Goal: Transaction & Acquisition: Purchase product/service

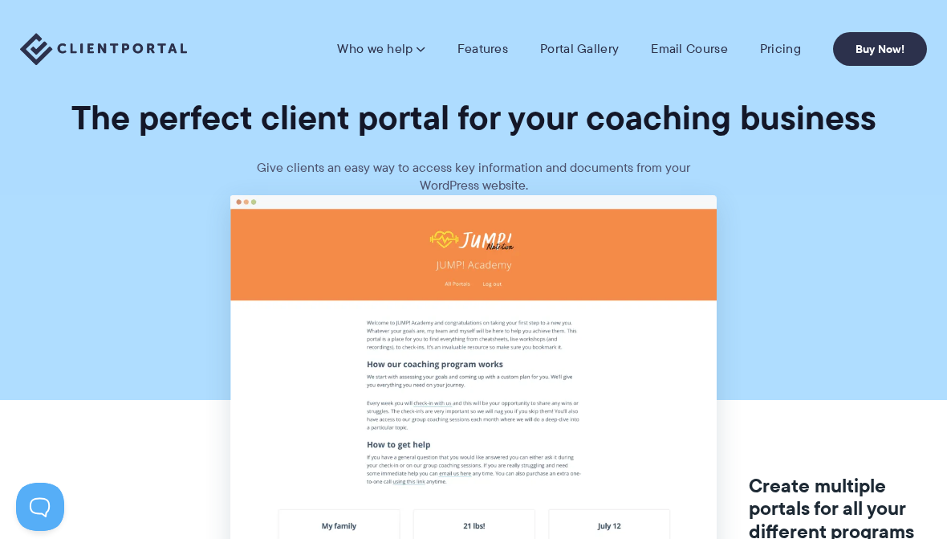
click at [788, 44] on link "Pricing" at bounding box center [780, 49] width 41 height 16
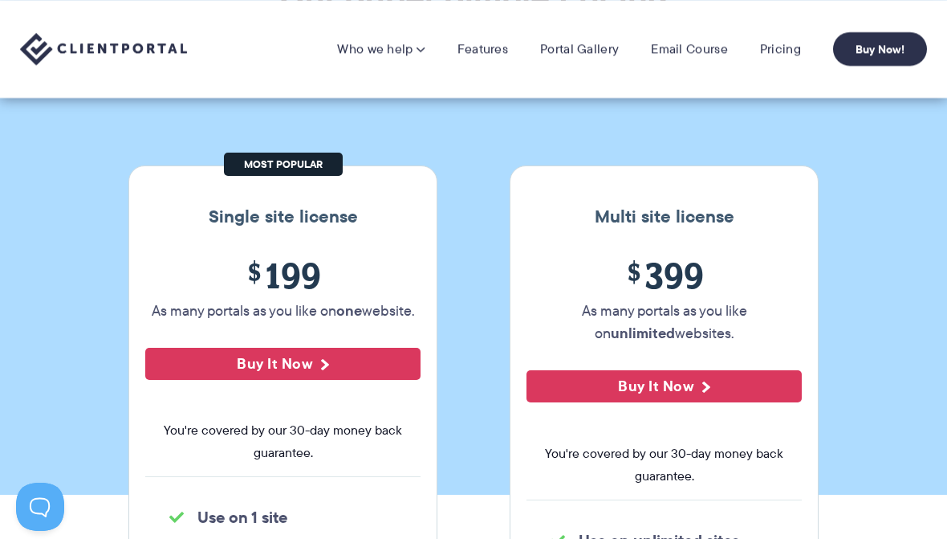
scroll to position [119, 0]
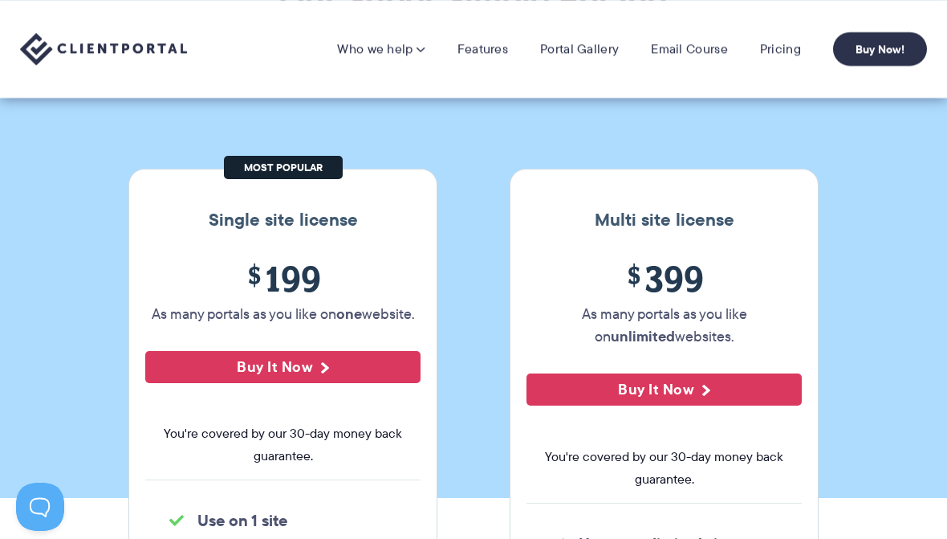
click at [577, 47] on link "Portal Gallery" at bounding box center [579, 49] width 79 height 16
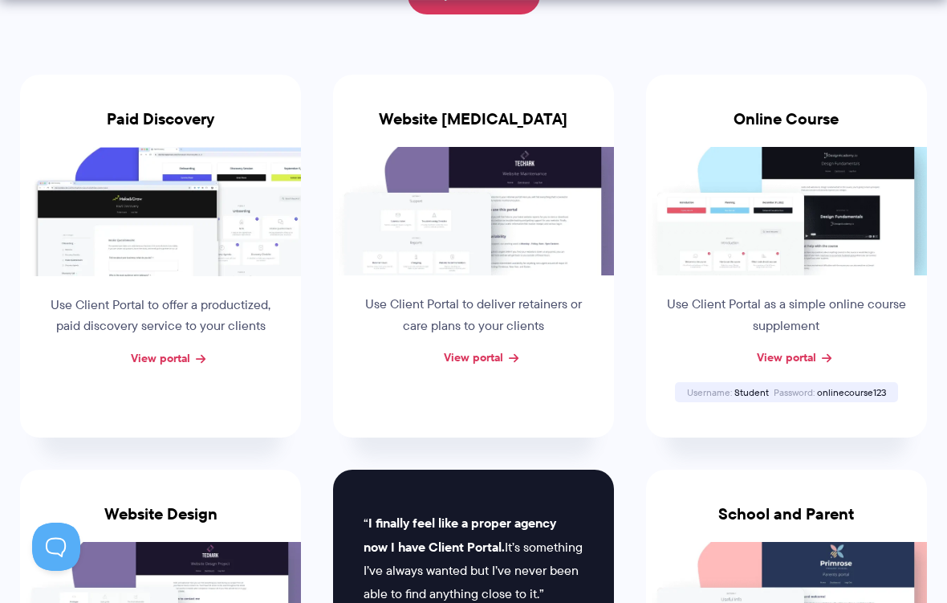
scroll to position [295, 0]
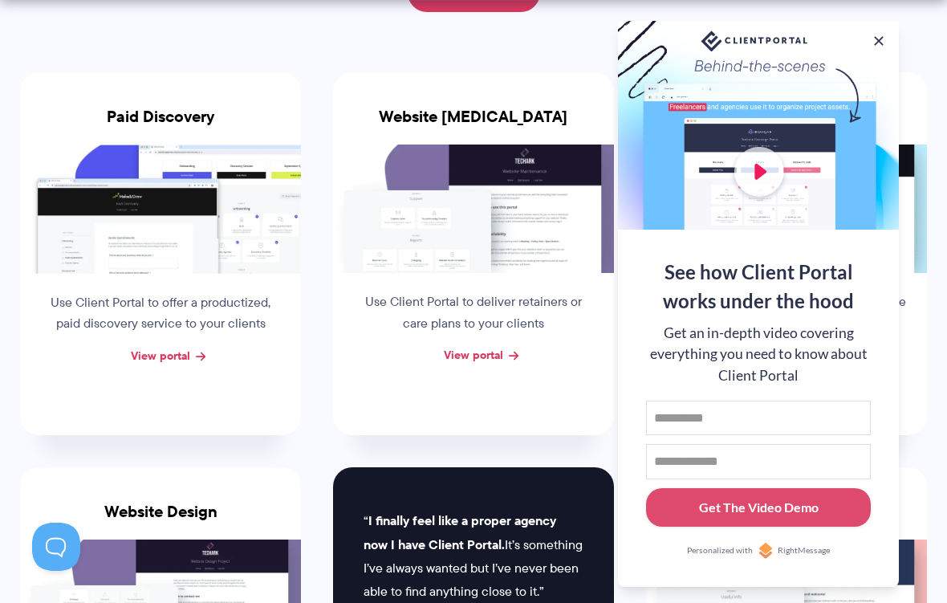
click at [551, 72] on div "Website Retainer Use Client Portal to deliver retainers or care plans to your c…" at bounding box center [473, 253] width 281 height 363
click at [880, 33] on button at bounding box center [879, 41] width 16 height 16
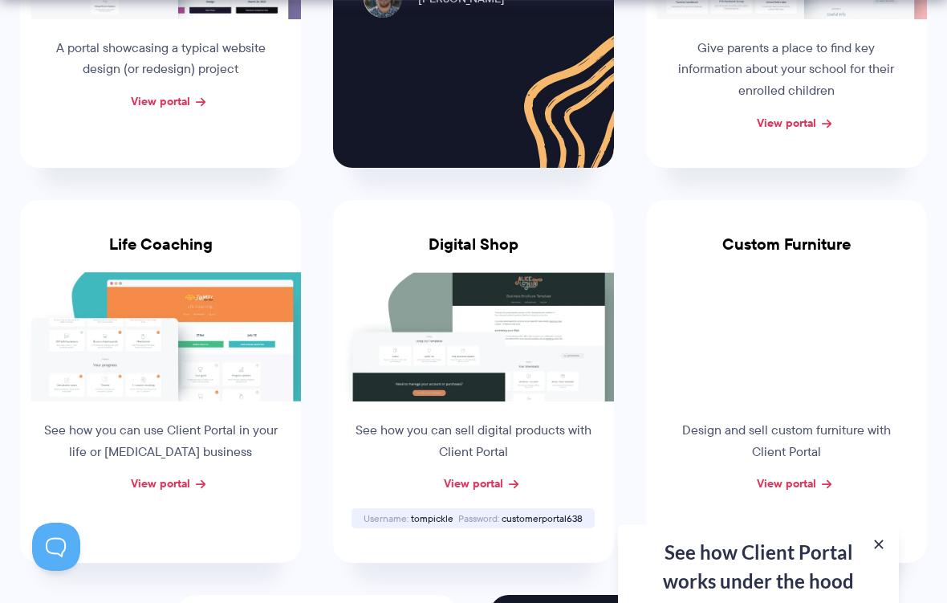
scroll to position [945, 0]
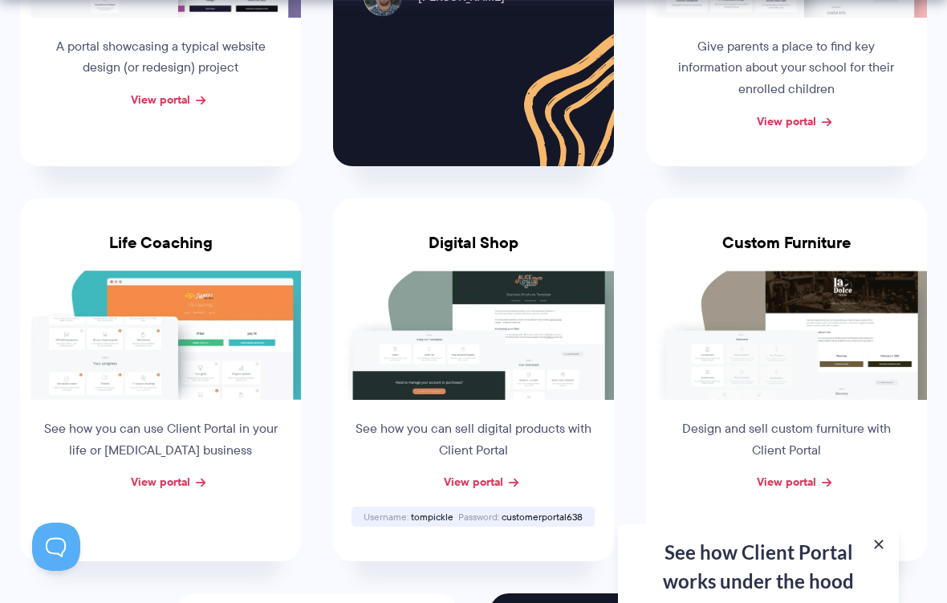
click at [189, 473] on link "View portal" at bounding box center [160, 482] width 59 height 18
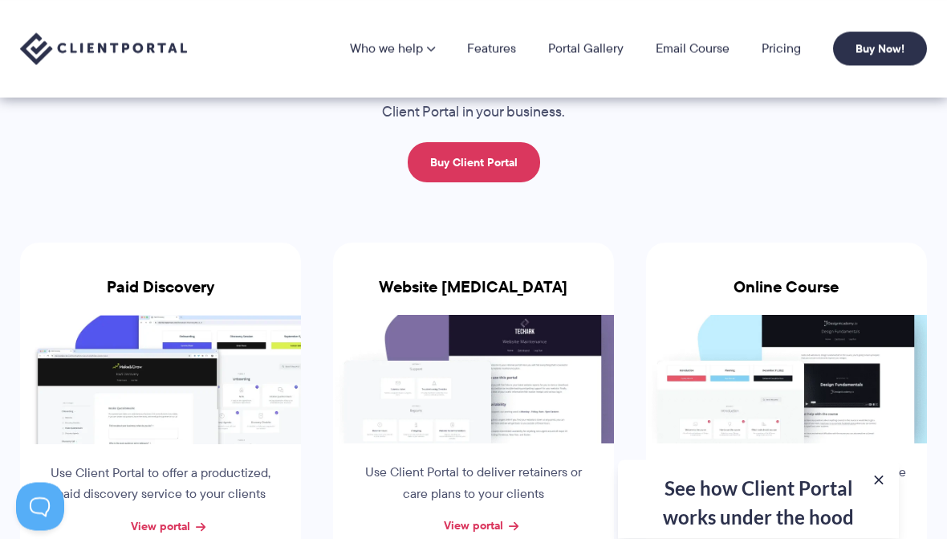
scroll to position [0, 0]
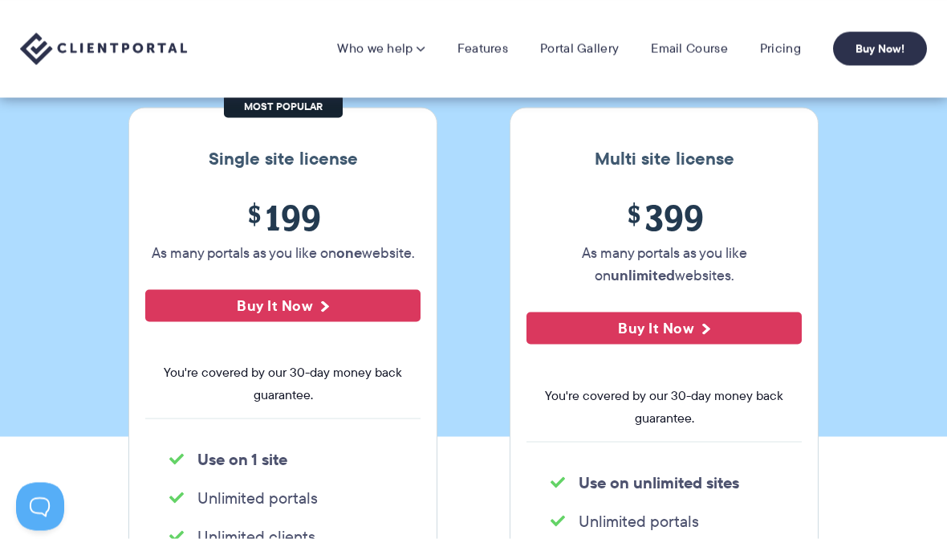
scroll to position [177, 0]
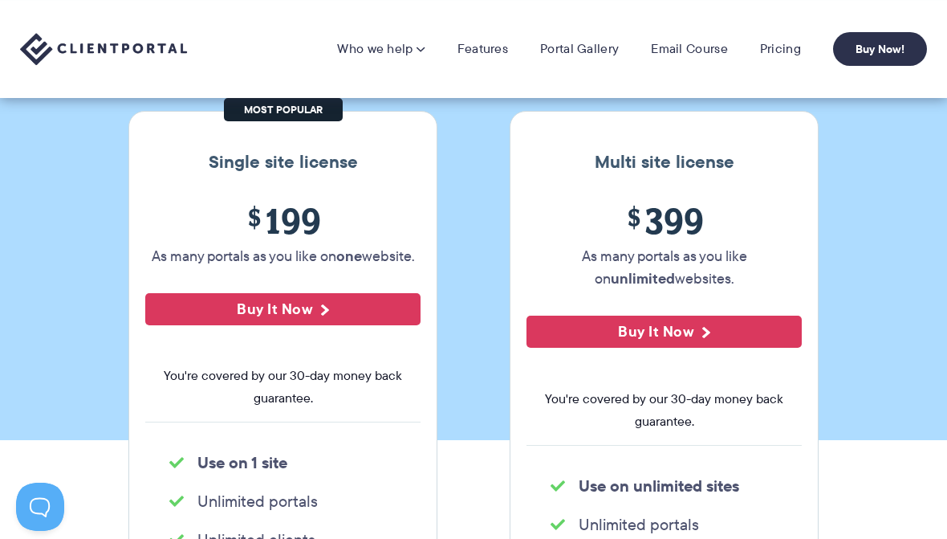
click at [490, 50] on link "Features" at bounding box center [483, 49] width 51 height 16
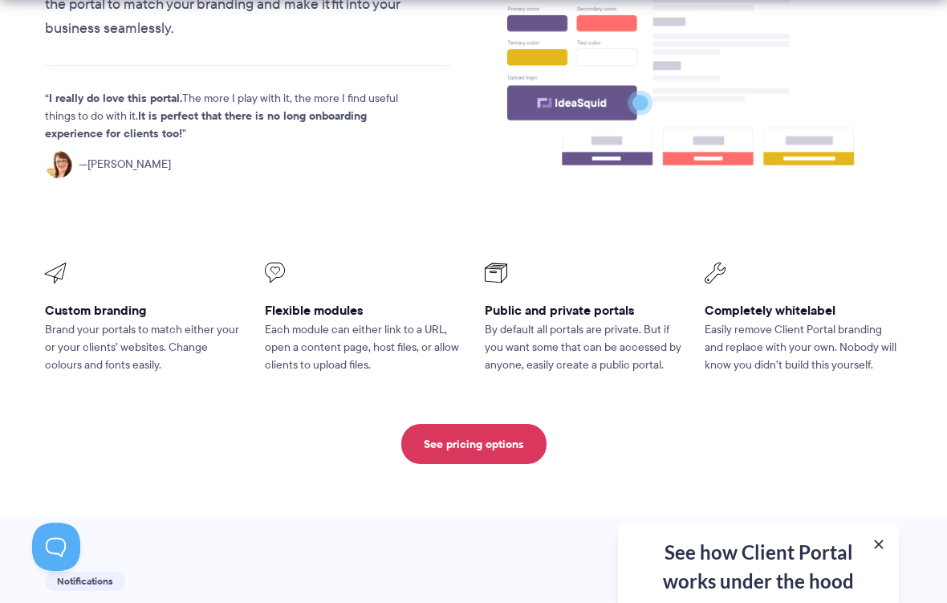
scroll to position [601, 0]
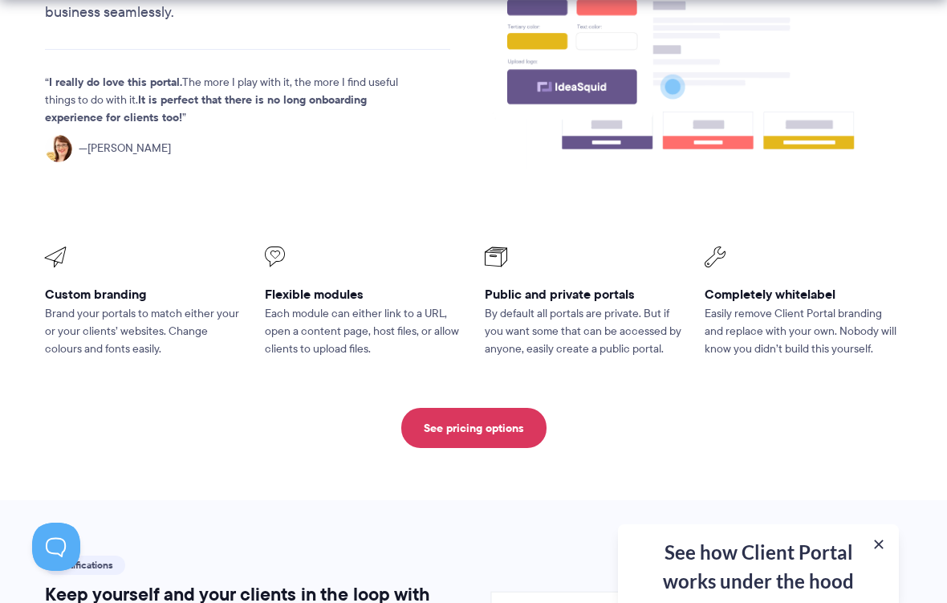
click at [462, 420] on link "See pricing options" at bounding box center [473, 428] width 145 height 40
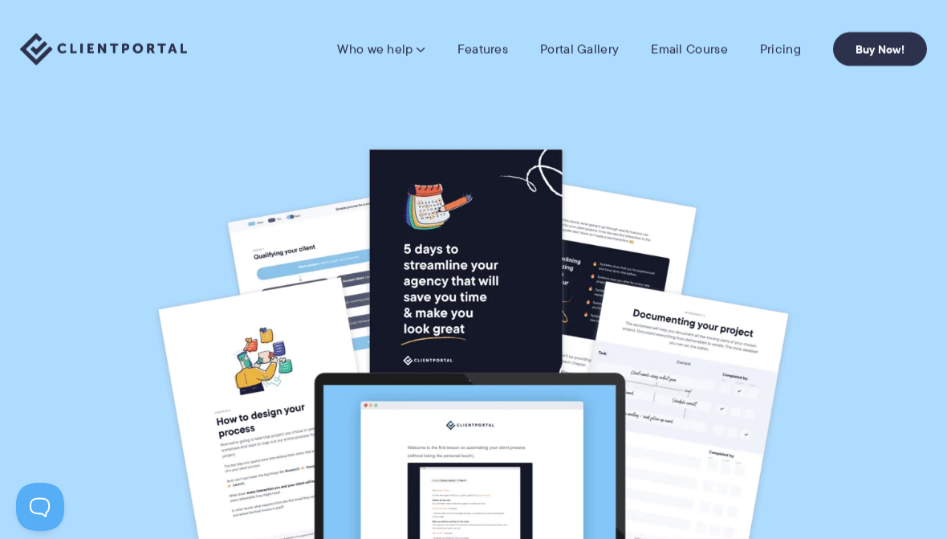
click at [874, 39] on link "Buy Now!" at bounding box center [880, 49] width 94 height 34
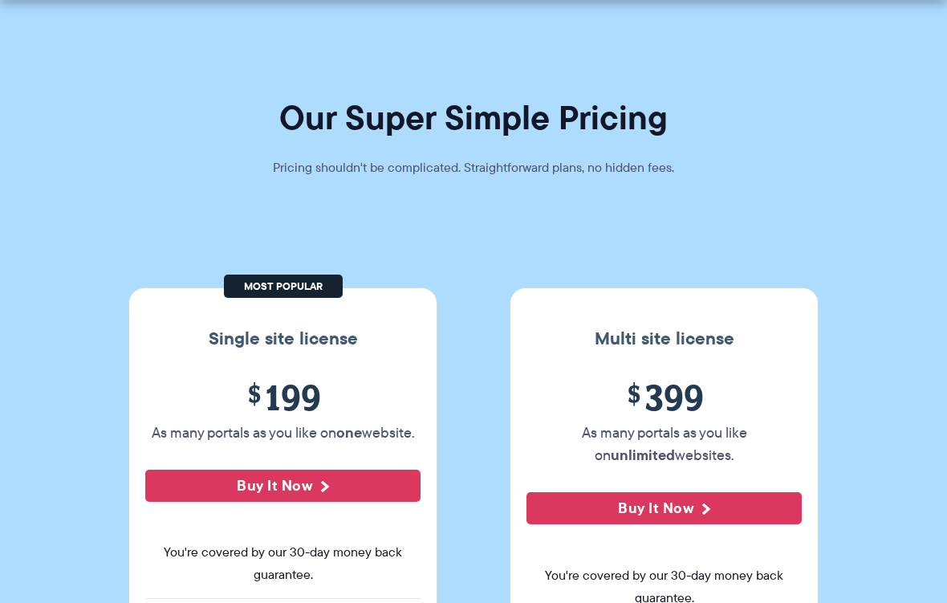
scroll to position [112, 0]
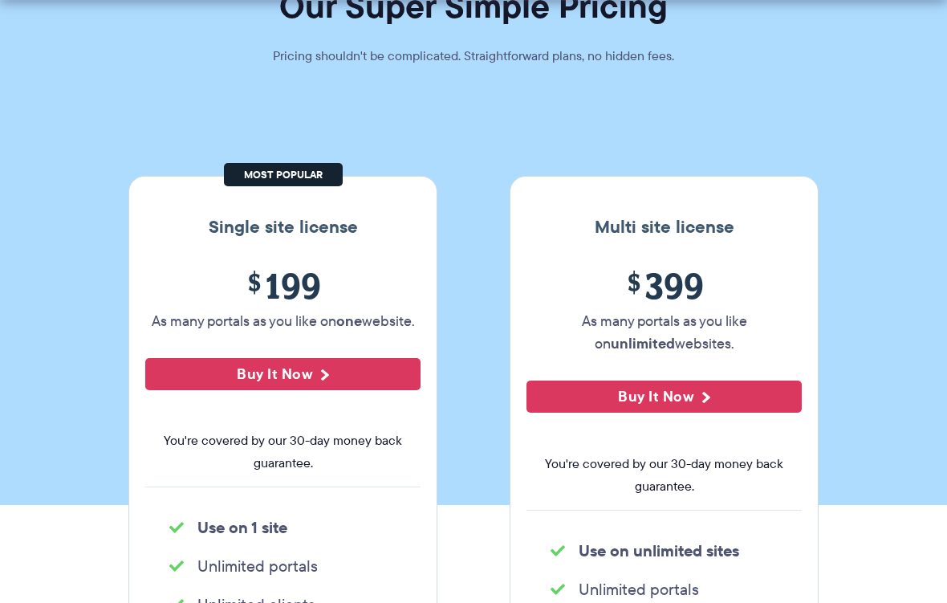
click at [323, 371] on button "Buy It Now" at bounding box center [282, 374] width 275 height 32
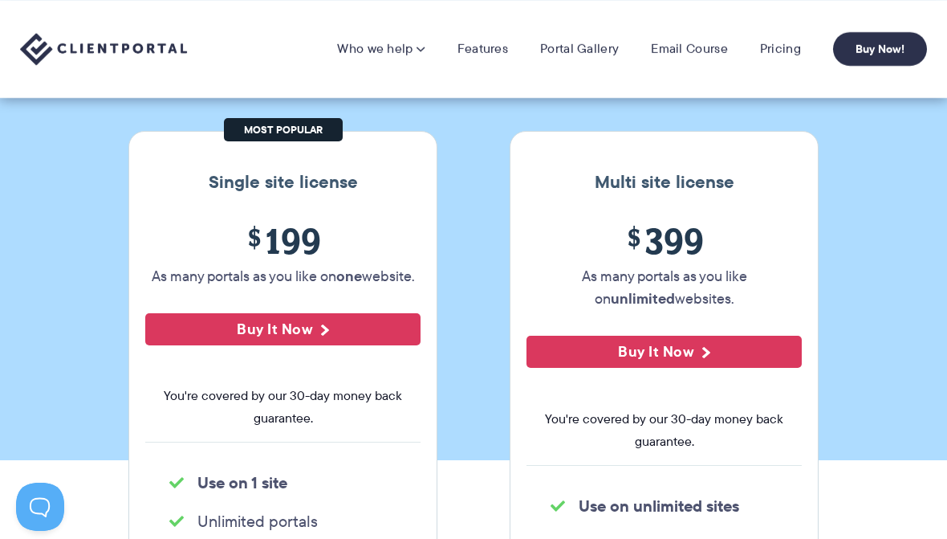
scroll to position [156, 0]
click at [311, 319] on button "Buy It Now" at bounding box center [282, 330] width 275 height 32
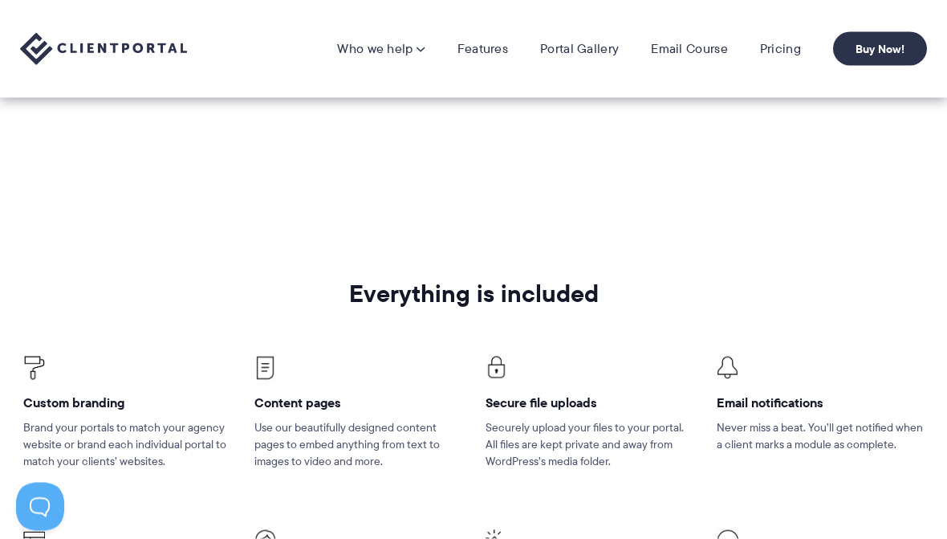
scroll to position [837, 0]
click at [409, 52] on link "Who we help" at bounding box center [380, 49] width 87 height 16
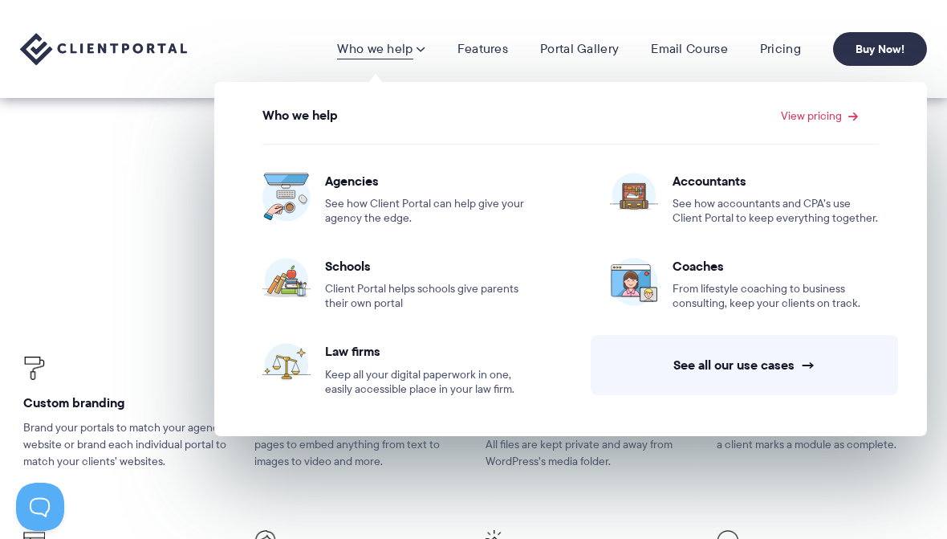
click at [484, 56] on link "Features" at bounding box center [483, 49] width 51 height 16
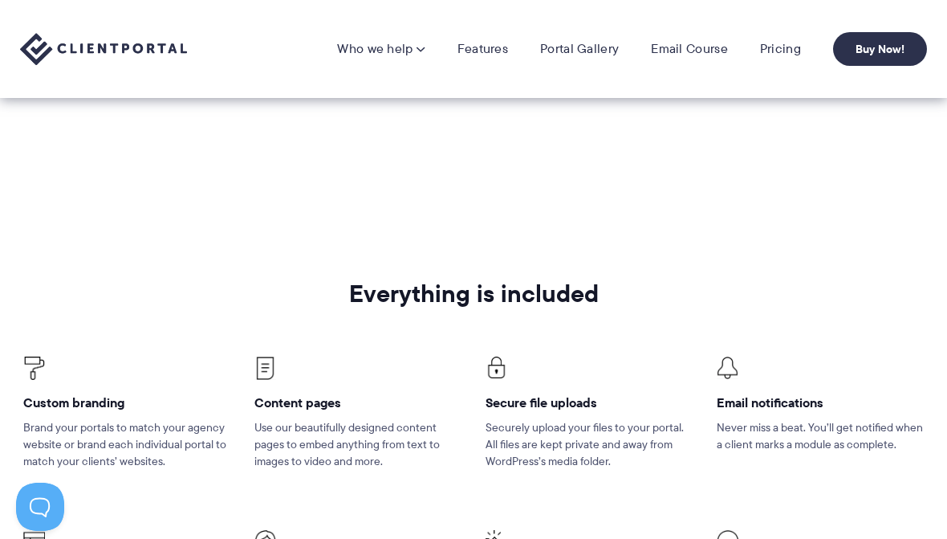
click at [590, 51] on link "Portal Gallery" at bounding box center [579, 49] width 79 height 16
